Goal: Transaction & Acquisition: Purchase product/service

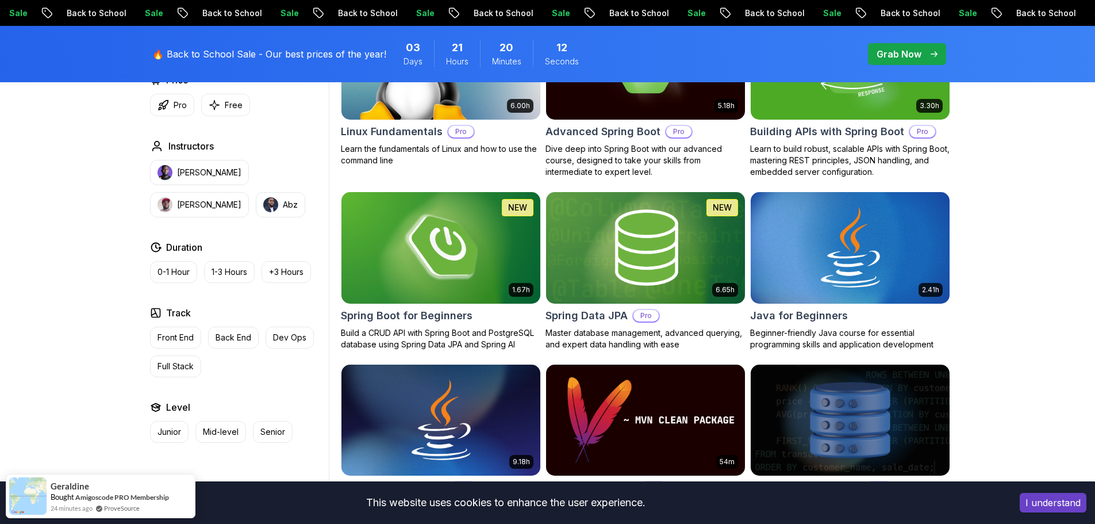
scroll to position [288, 0]
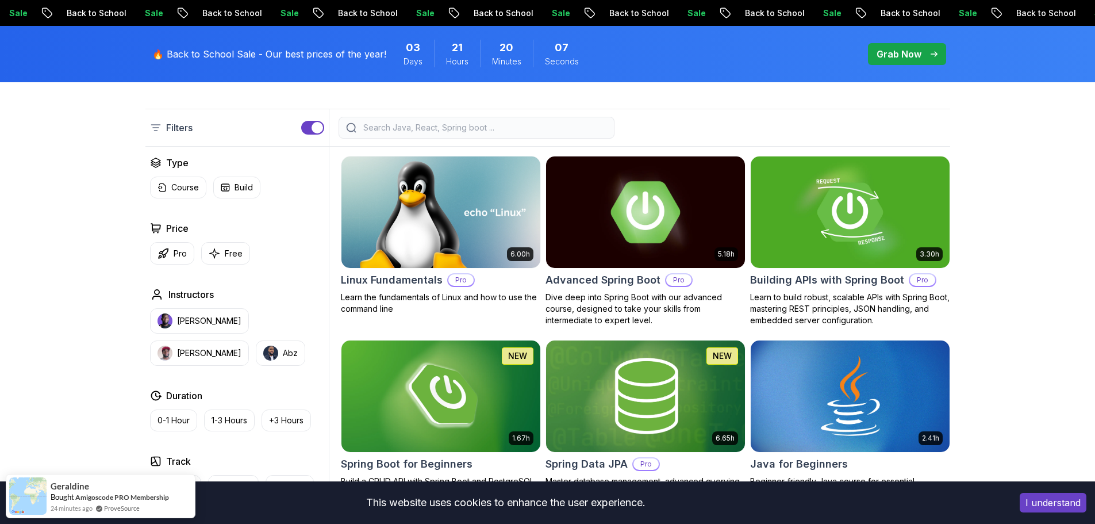
click at [169, 257] on button "Pro" at bounding box center [172, 253] width 44 height 22
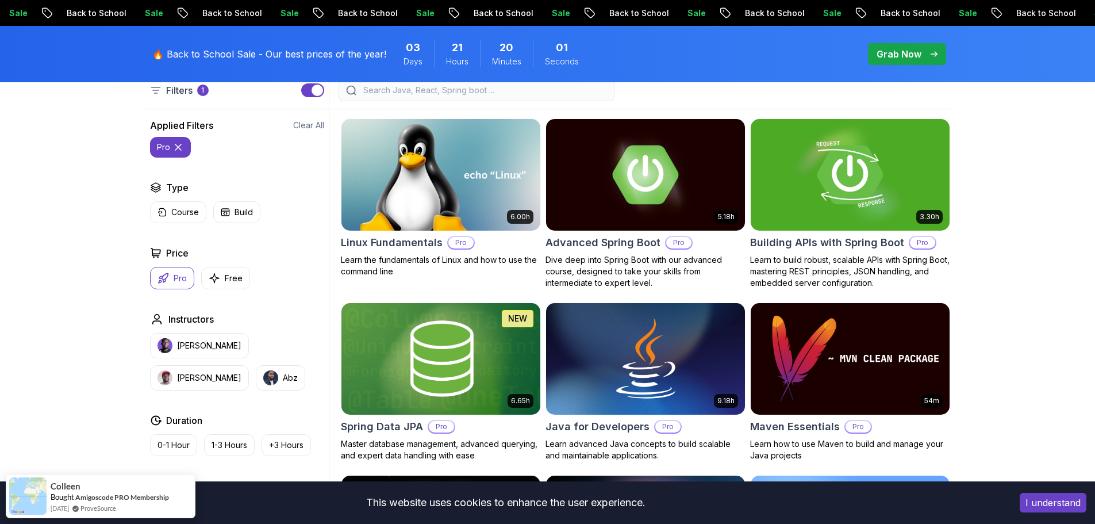
scroll to position [345, 0]
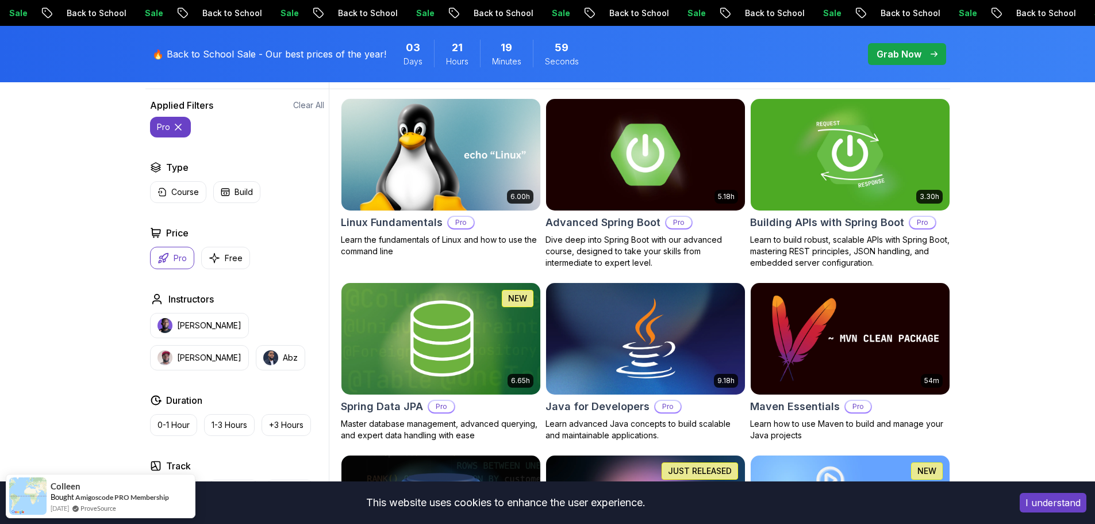
click at [575, 136] on img at bounding box center [645, 154] width 209 height 117
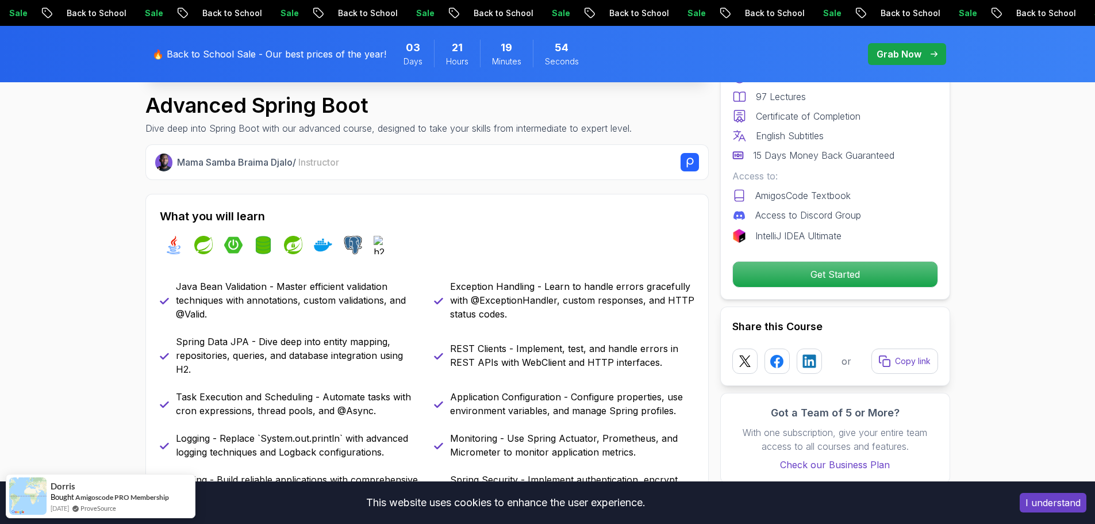
scroll to position [403, 0]
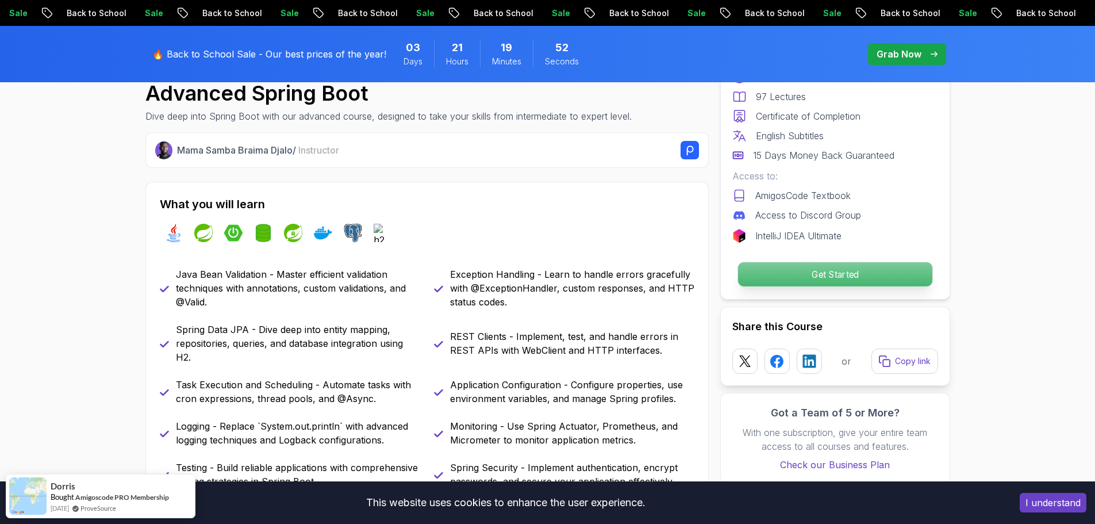
click at [866, 271] on p "Get Started" at bounding box center [835, 274] width 194 height 24
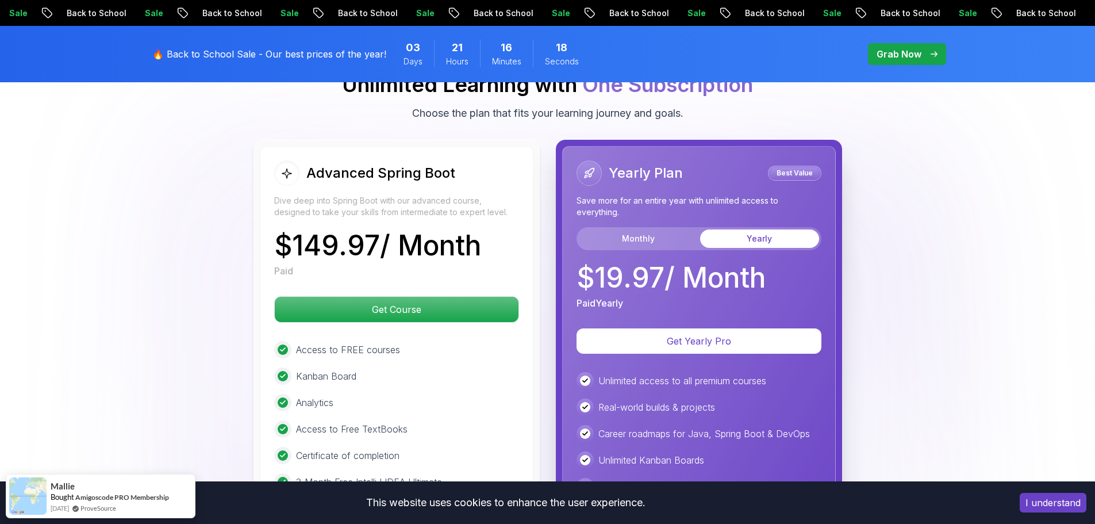
scroll to position [2567, 0]
click at [615, 229] on button "Monthly" at bounding box center [638, 238] width 119 height 18
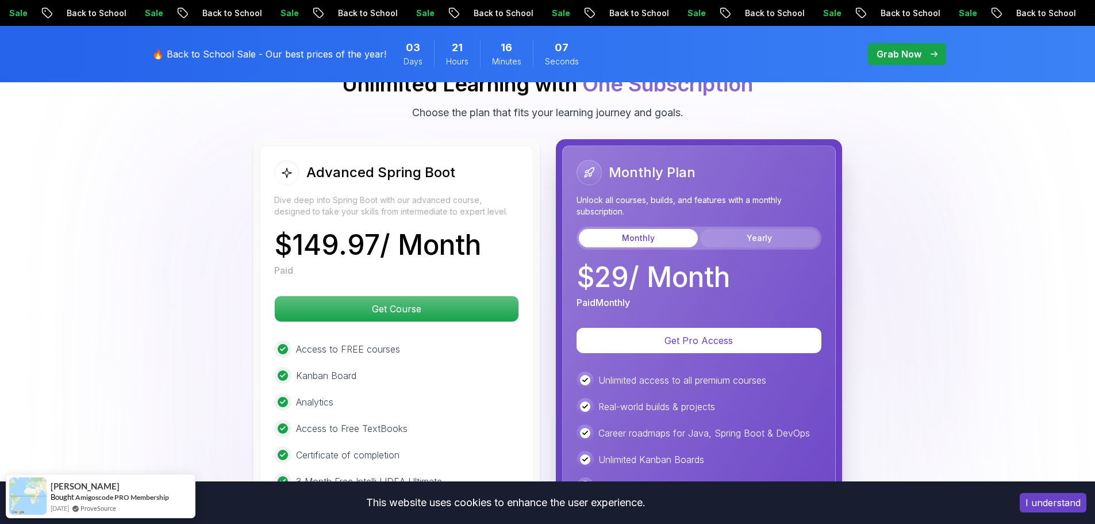
click at [743, 229] on button "Yearly" at bounding box center [759, 238] width 119 height 18
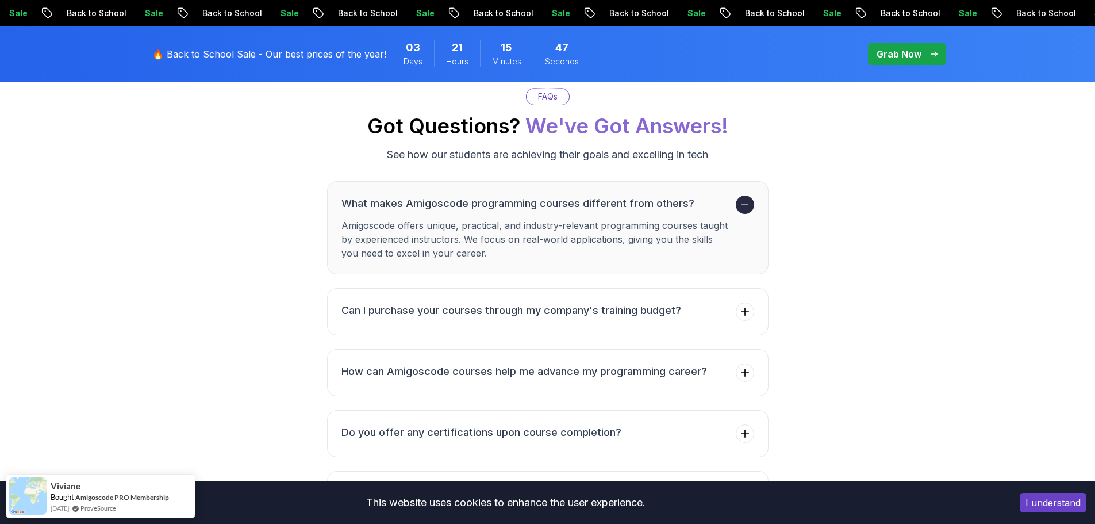
scroll to position [3717, 0]
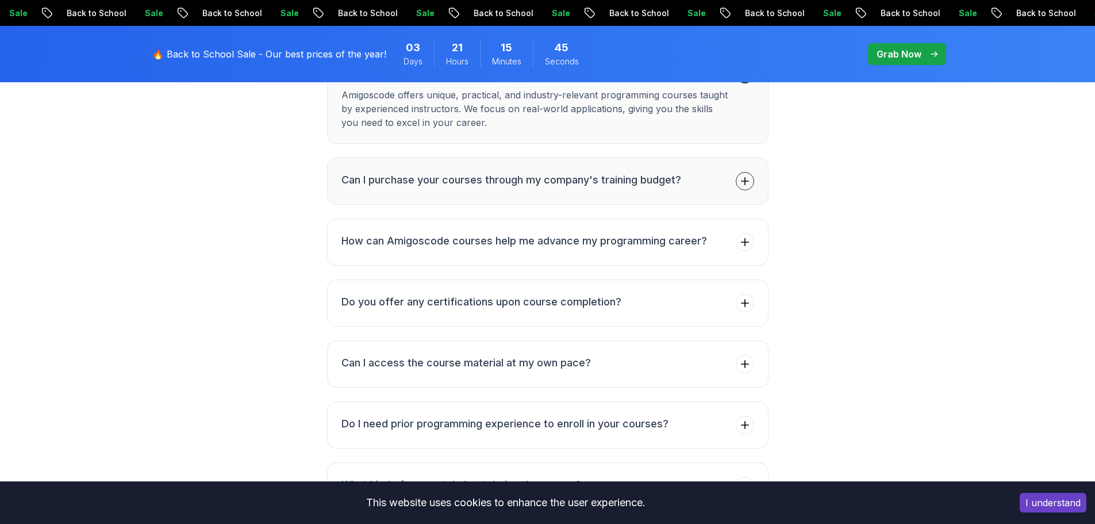
click at [749, 175] on icon at bounding box center [745, 181] width 12 height 12
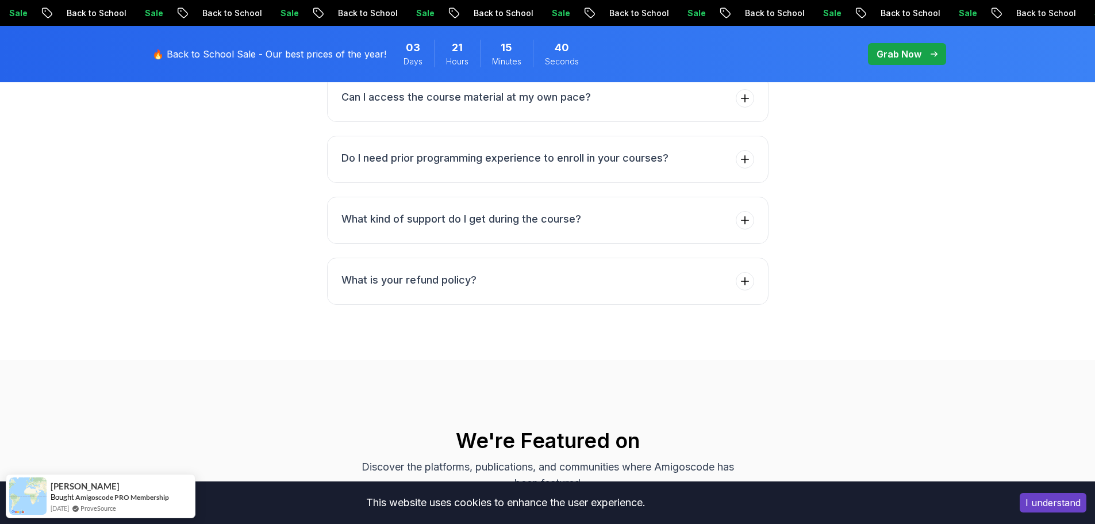
scroll to position [4004, 0]
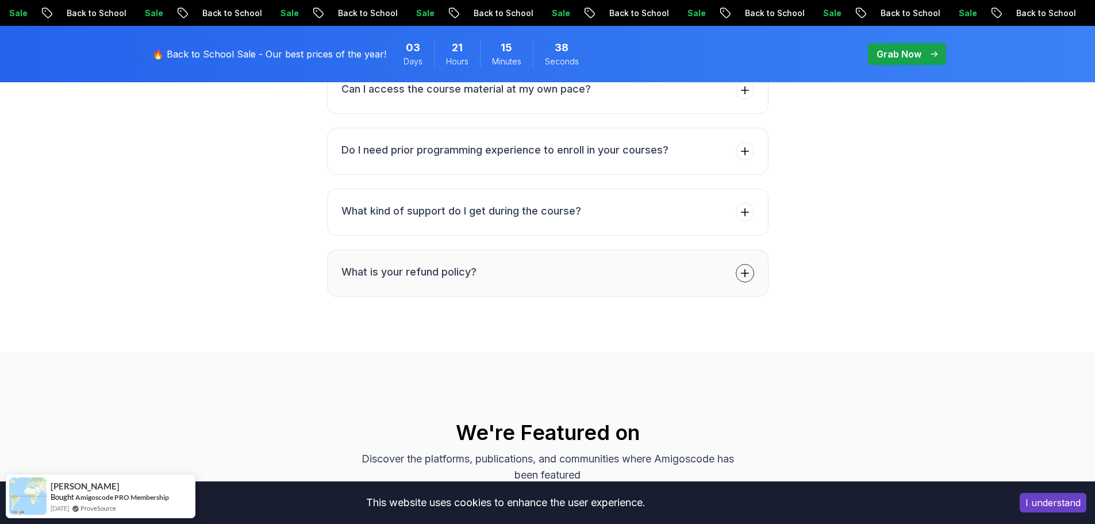
click at [743, 267] on icon at bounding box center [745, 273] width 12 height 12
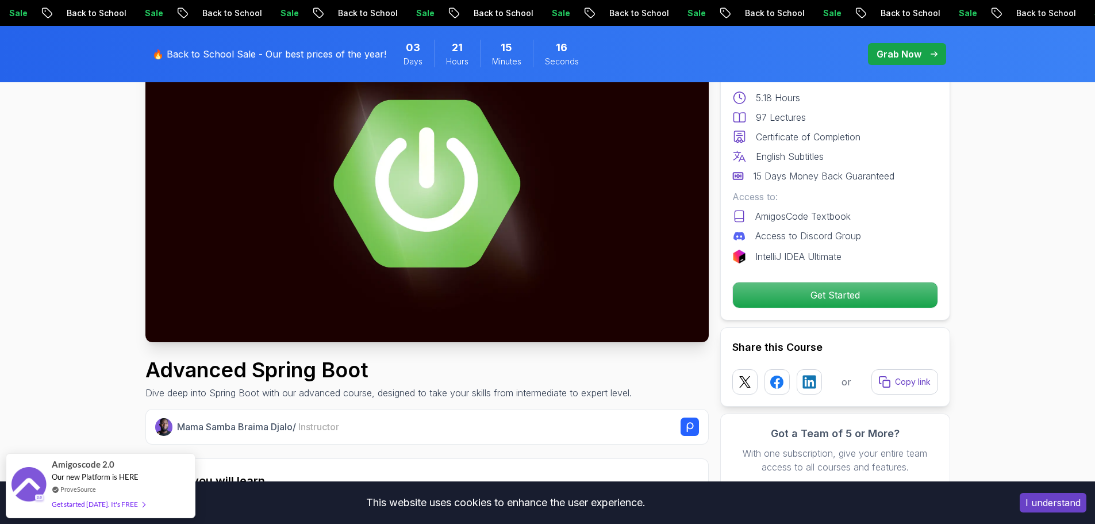
scroll to position [0, 0]
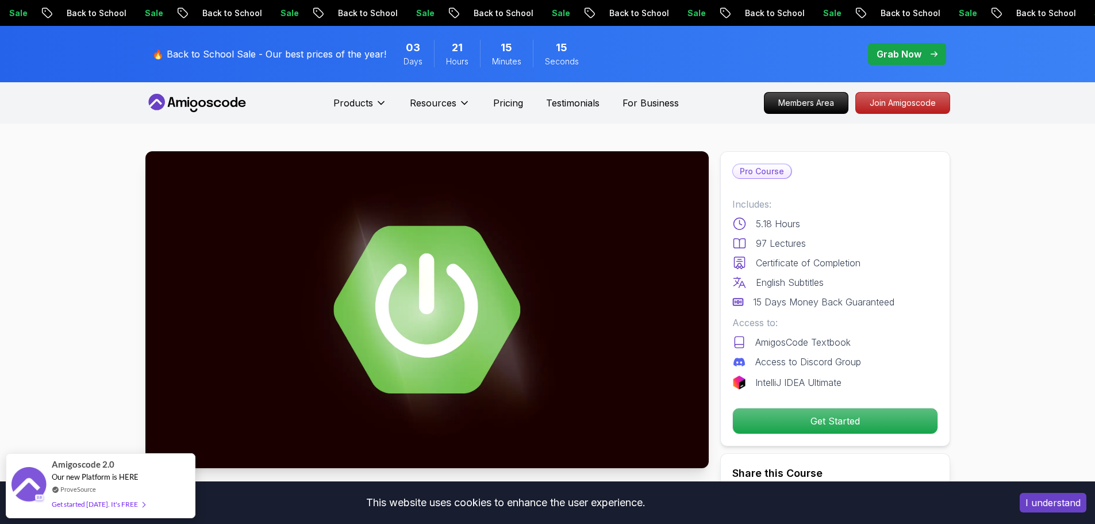
click at [902, 57] on p "Grab Now" at bounding box center [899, 54] width 45 height 14
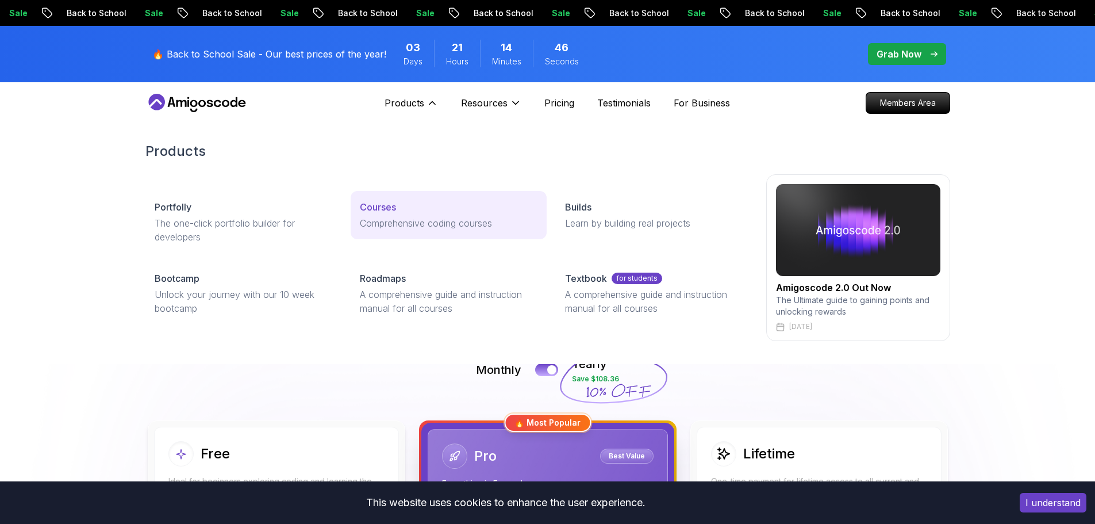
click at [371, 206] on p "Courses" at bounding box center [378, 207] width 36 height 14
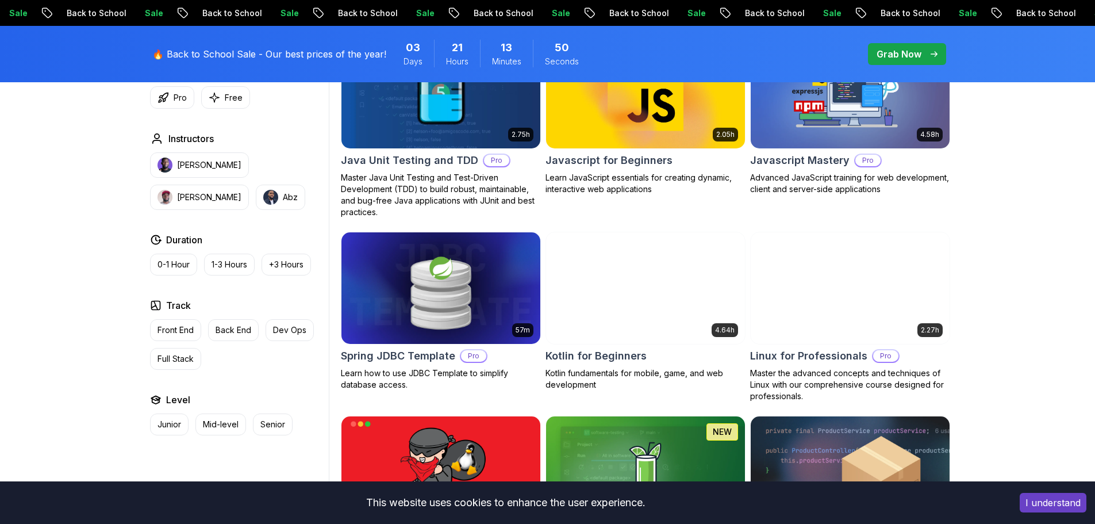
scroll to position [2243, 0]
